Goal: Check status: Check status

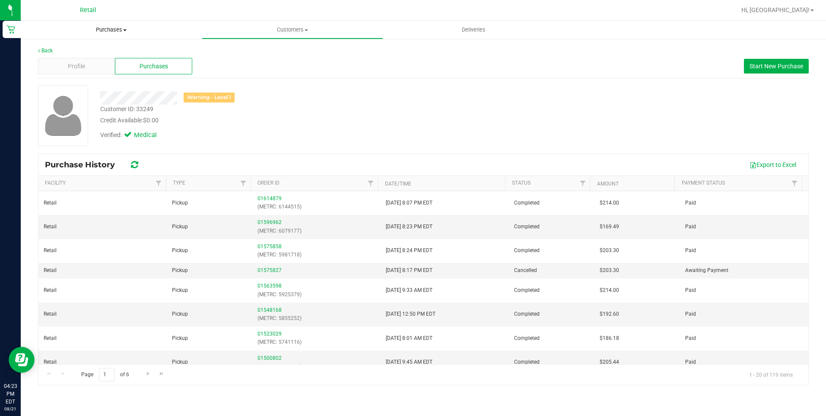
click at [96, 26] on span "Purchases" at bounding box center [111, 30] width 181 height 8
click at [84, 52] on span "Summary of purchases" at bounding box center [65, 51] width 89 height 7
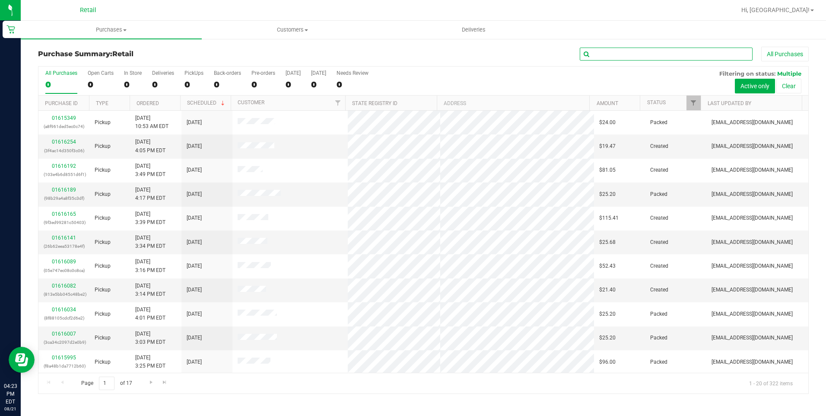
click at [602, 57] on input "text" at bounding box center [666, 54] width 173 height 13
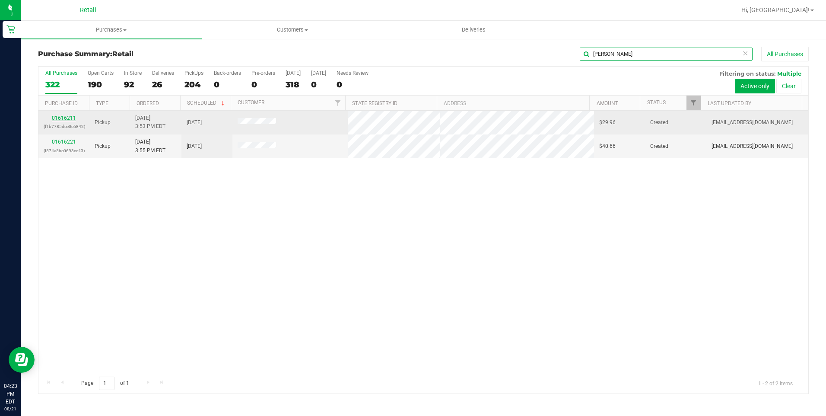
type input "[PERSON_NAME]"
click at [70, 118] on link "01616211" at bounding box center [64, 118] width 24 height 6
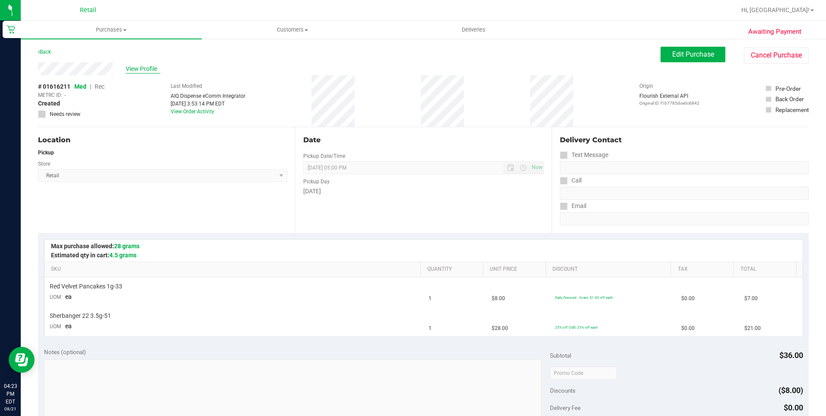
click at [143, 68] on span "View Profile" at bounding box center [143, 68] width 35 height 9
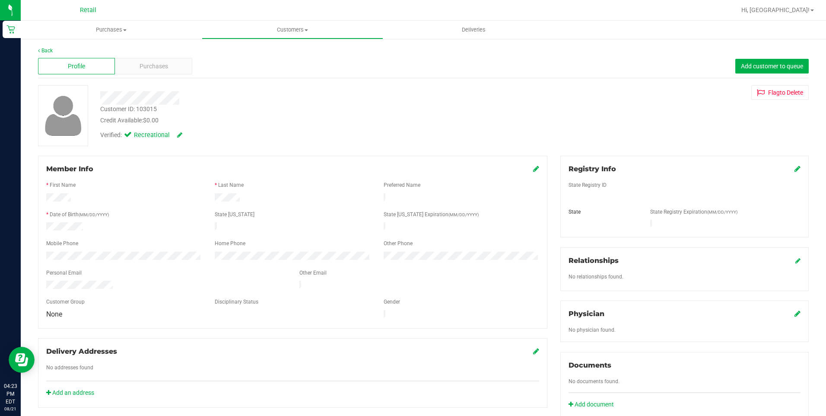
click at [152, 67] on span "Purchases" at bounding box center [154, 66] width 29 height 9
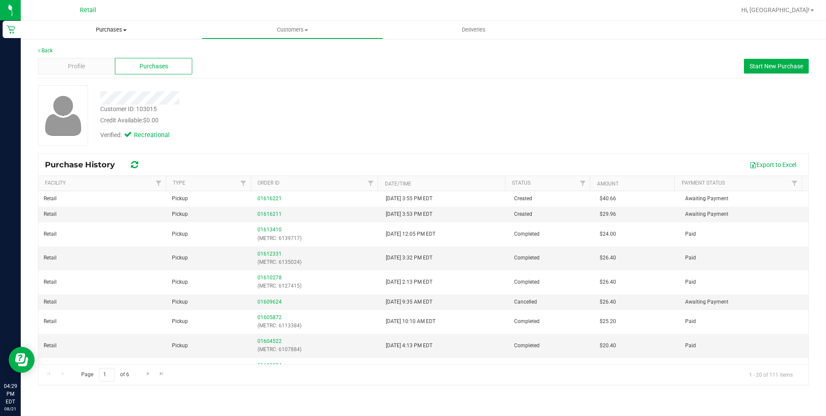
drag, startPoint x: 105, startPoint y: 27, endPoint x: 94, endPoint y: 53, distance: 28.1
click at [105, 27] on span "Purchases" at bounding box center [111, 30] width 181 height 8
click at [89, 61] on li "Fulfillment" at bounding box center [111, 62] width 181 height 10
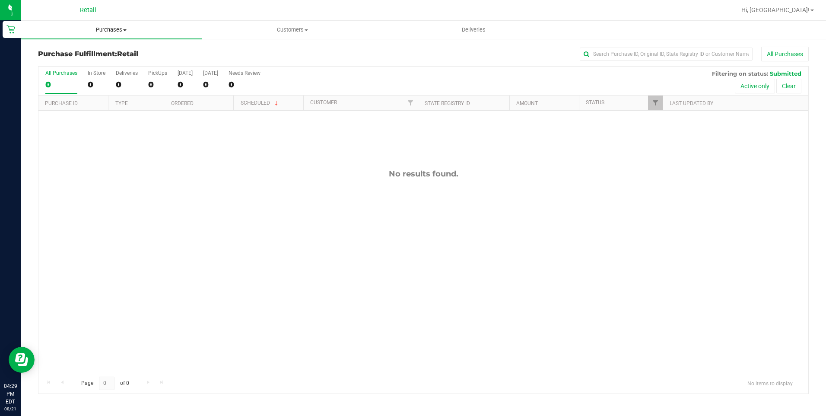
click at [108, 29] on span "Purchases" at bounding box center [111, 30] width 181 height 8
click at [98, 56] on span "Summary of purchases" at bounding box center [65, 51] width 89 height 7
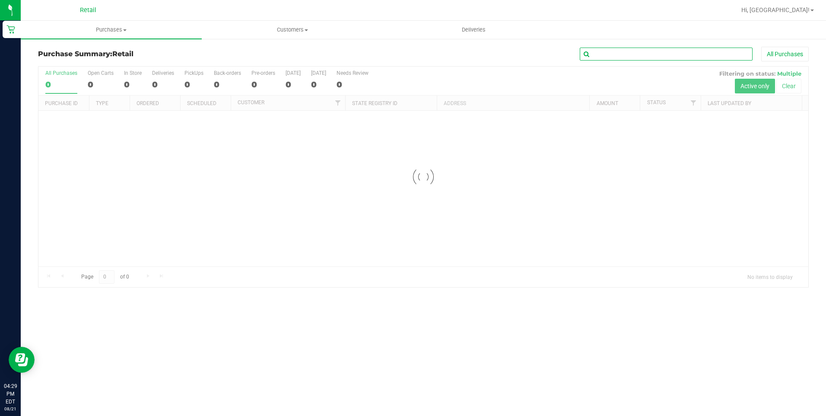
click at [603, 56] on input "text" at bounding box center [666, 54] width 173 height 13
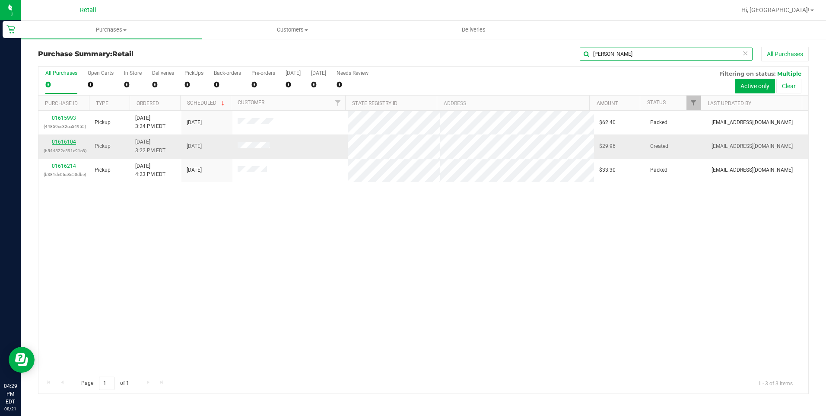
type input "[PERSON_NAME]"
click at [60, 142] on link "01616104" at bounding box center [64, 142] width 24 height 6
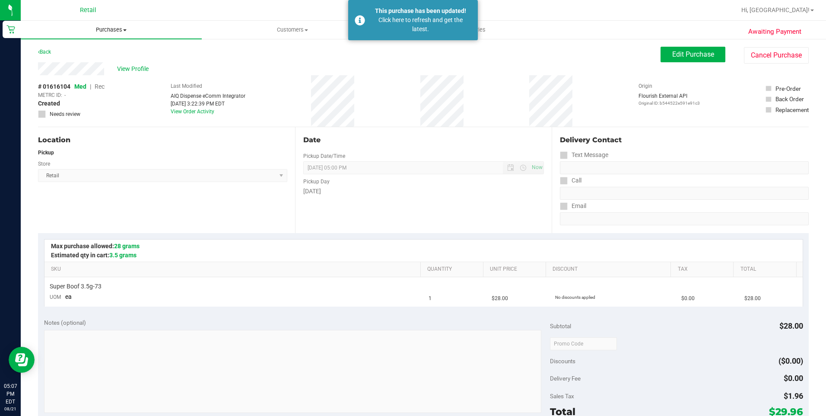
click at [101, 25] on uib-tab-heading "Purchases Summary of purchases Fulfillment All purchases" at bounding box center [111, 30] width 181 height 18
click at [117, 52] on li "Summary of purchases" at bounding box center [111, 52] width 181 height 10
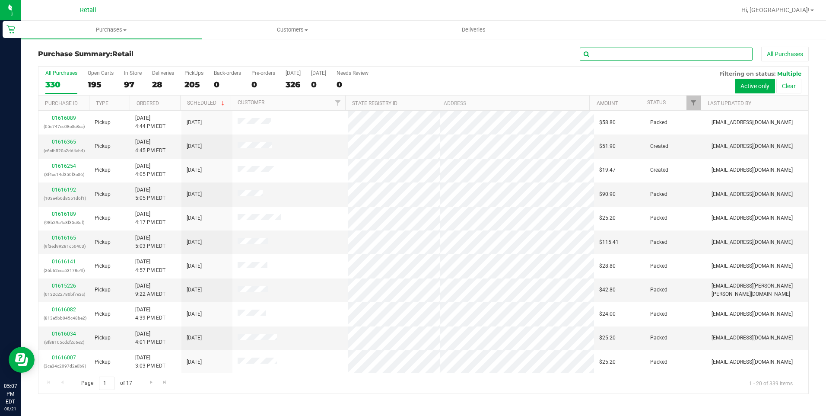
click at [634, 54] on input "text" at bounding box center [666, 54] width 173 height 13
click at [113, 32] on span "Purchases" at bounding box center [111, 30] width 181 height 8
click at [291, 33] on span "Customers" at bounding box center [292, 30] width 180 height 8
click at [259, 50] on span "All customers" at bounding box center [233, 51] width 62 height 7
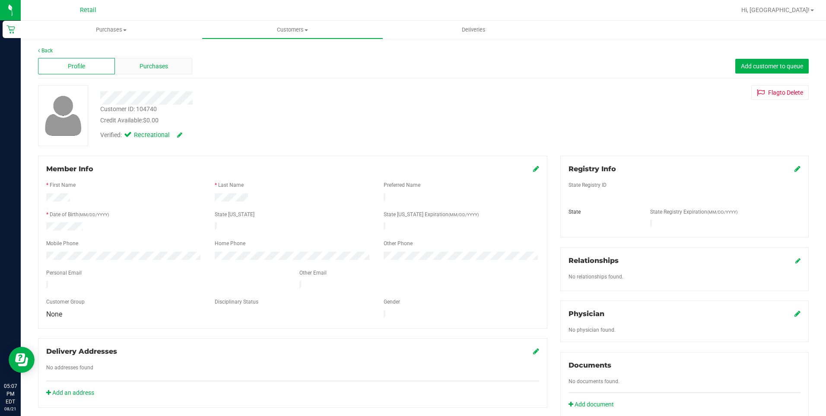
click at [145, 68] on span "Purchases" at bounding box center [154, 66] width 29 height 9
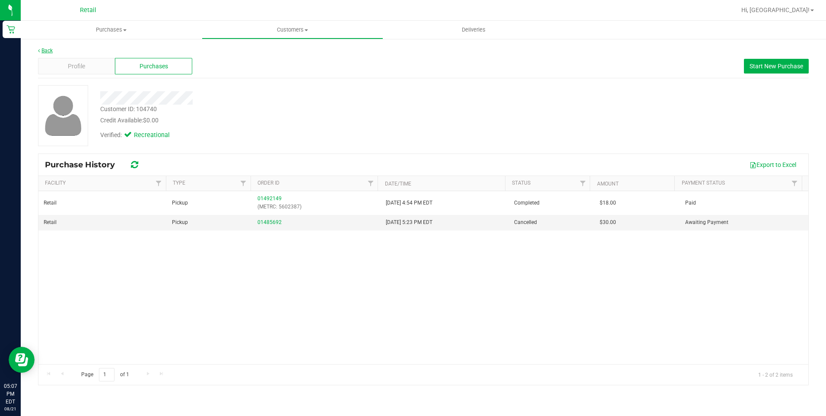
click at [40, 52] on icon at bounding box center [39, 50] width 2 height 5
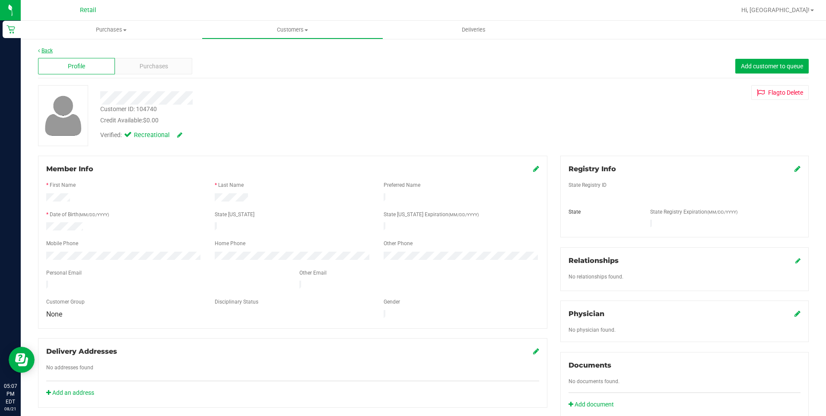
click at [46, 50] on link "Back" at bounding box center [45, 51] width 15 height 6
click at [171, 73] on div "Purchases" at bounding box center [153, 66] width 77 height 16
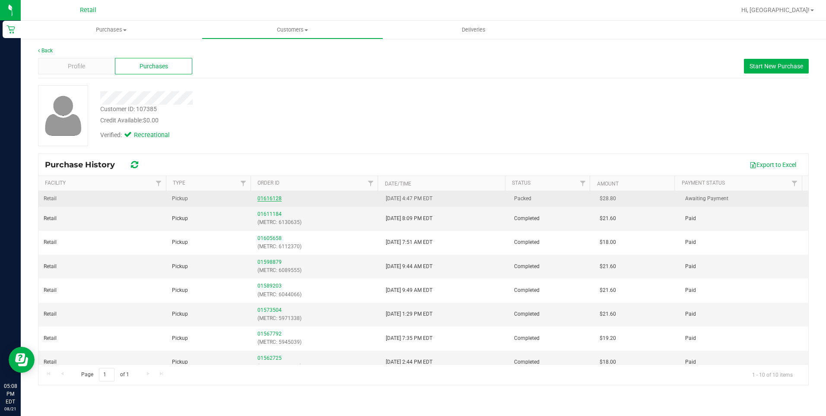
click at [258, 195] on link "01616128" at bounding box center [270, 198] width 24 height 6
